Goal: Information Seeking & Learning: Learn about a topic

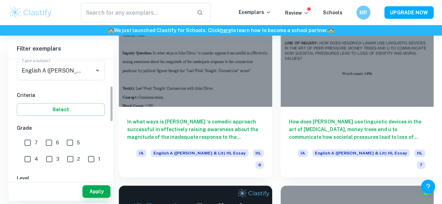
scroll to position [91, 0]
click at [28, 141] on input "7" at bounding box center [28, 143] width 14 height 14
checkbox input "true"
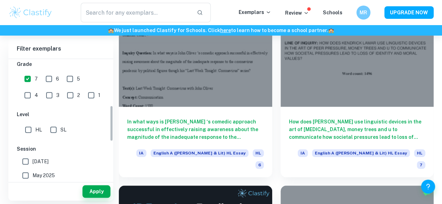
scroll to position [155, 0]
click at [30, 129] on input "HL" at bounding box center [28, 129] width 14 height 14
checkbox input "true"
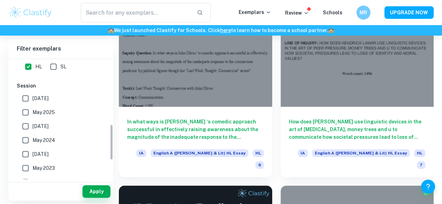
scroll to position [219, 0]
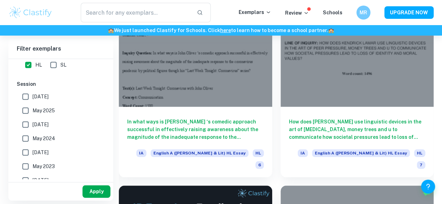
click at [96, 192] on button "Apply" at bounding box center [96, 192] width 28 height 13
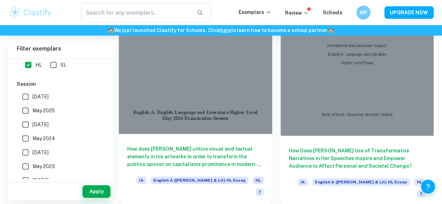
scroll to position [214, 0]
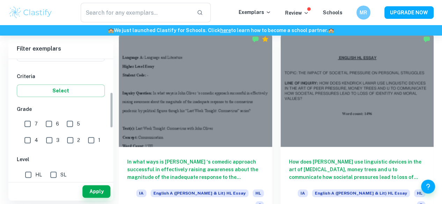
scroll to position [111, 0]
click at [25, 123] on input "7" at bounding box center [28, 122] width 14 height 14
checkbox input "true"
click at [26, 174] on input "HL" at bounding box center [28, 173] width 14 height 14
checkbox input "true"
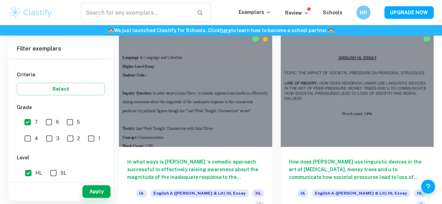
click at [88, 192] on button "Apply" at bounding box center [96, 192] width 28 height 13
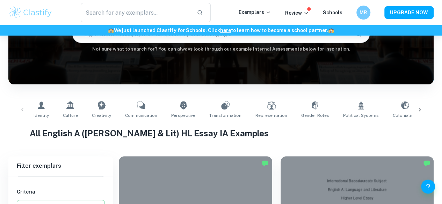
scroll to position [79, 0]
